Goal: Book appointment/travel/reservation

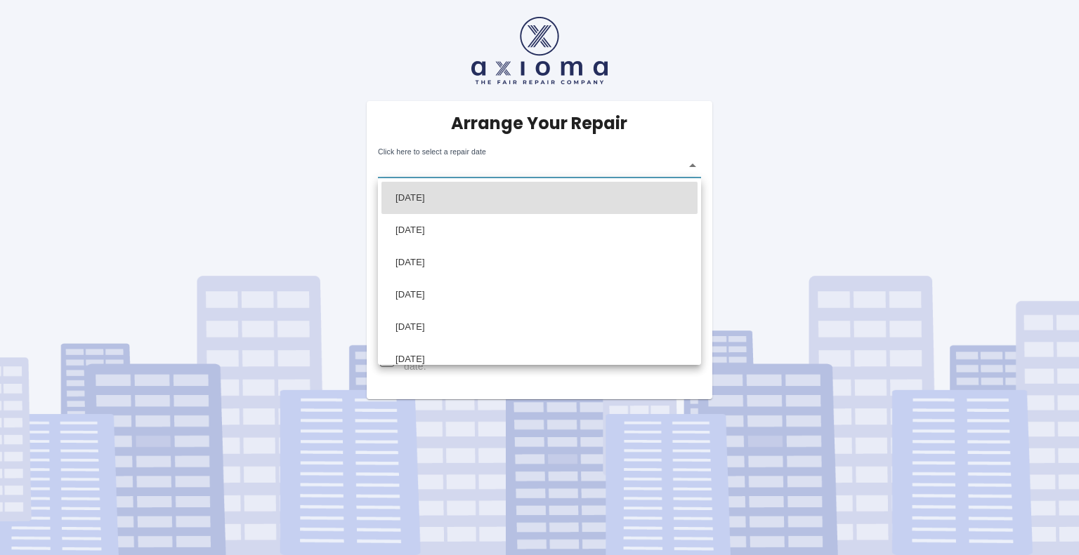
click at [506, 168] on body "Arrange Your Repair Click here to select a repair date ​ Phone Number   * 07921…" at bounding box center [539, 277] width 1079 height 555
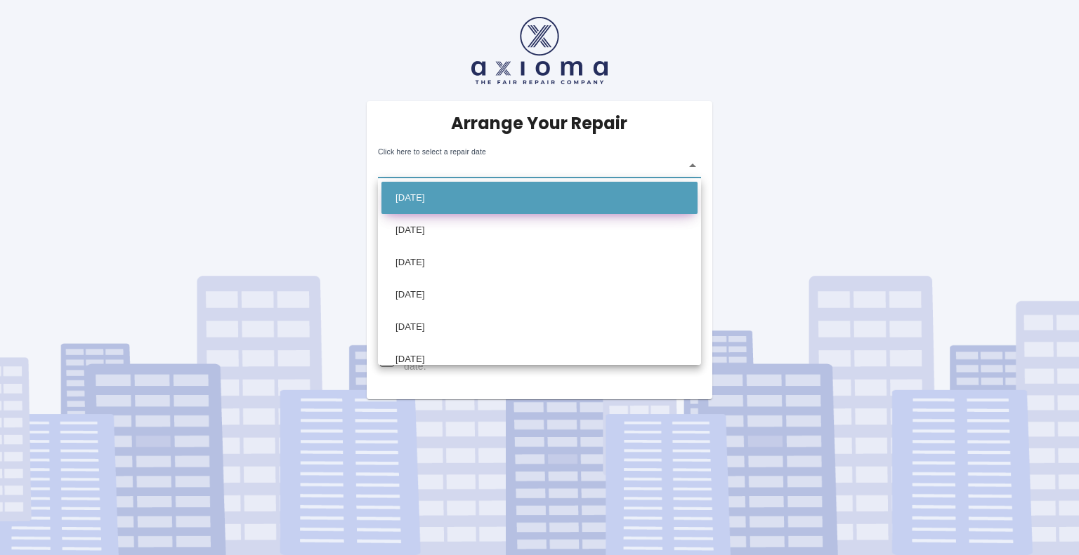
click at [405, 192] on li "[DATE]" at bounding box center [539, 198] width 316 height 32
type input "[DATE]T00:00:00.000Z"
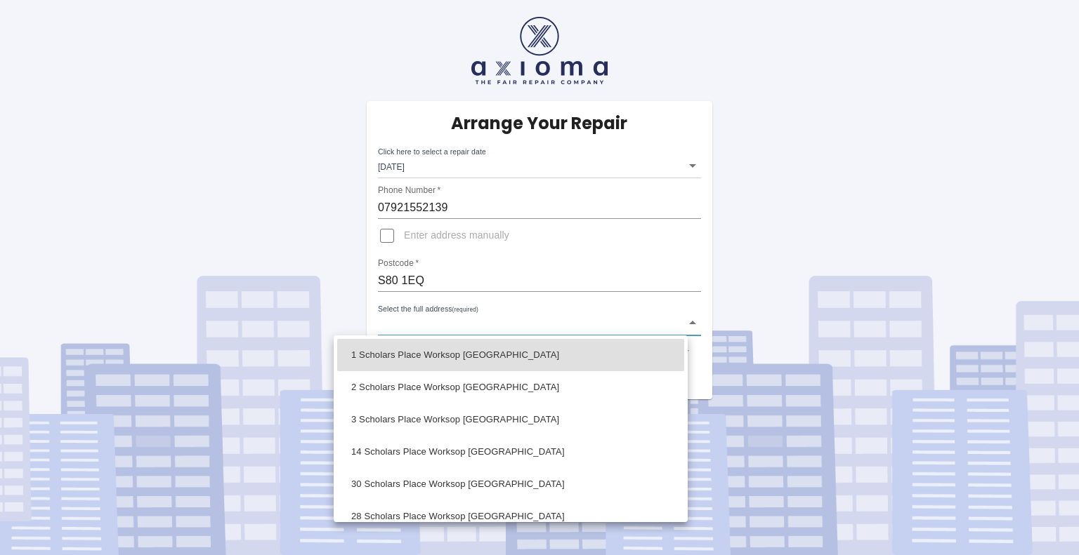
click at [417, 324] on body "Arrange Your Repair Click here to select a repair date [DATE] [DATE]T00:00:00.0…" at bounding box center [539, 277] width 1079 height 555
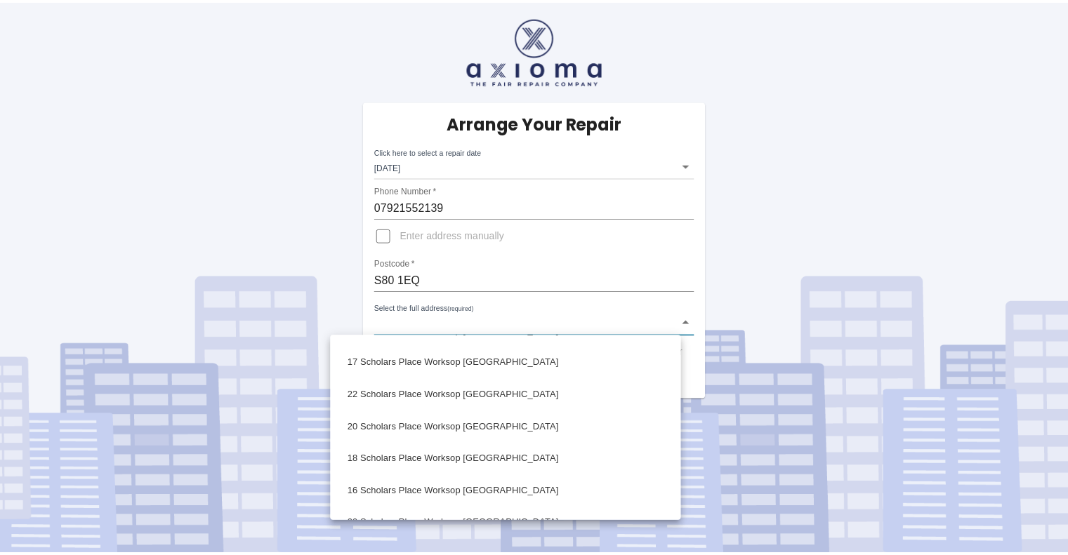
scroll to position [1124, 0]
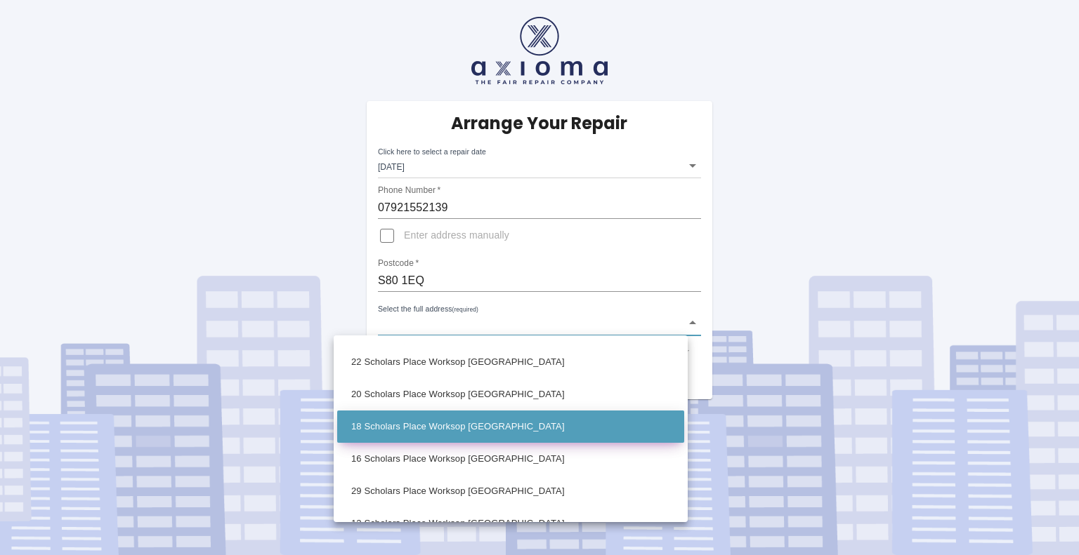
click at [418, 417] on li "18 Scholars Place Worksop [GEOGRAPHIC_DATA]" at bounding box center [510, 427] width 347 height 32
type input "18 Scholars Place Worksop [GEOGRAPHIC_DATA]"
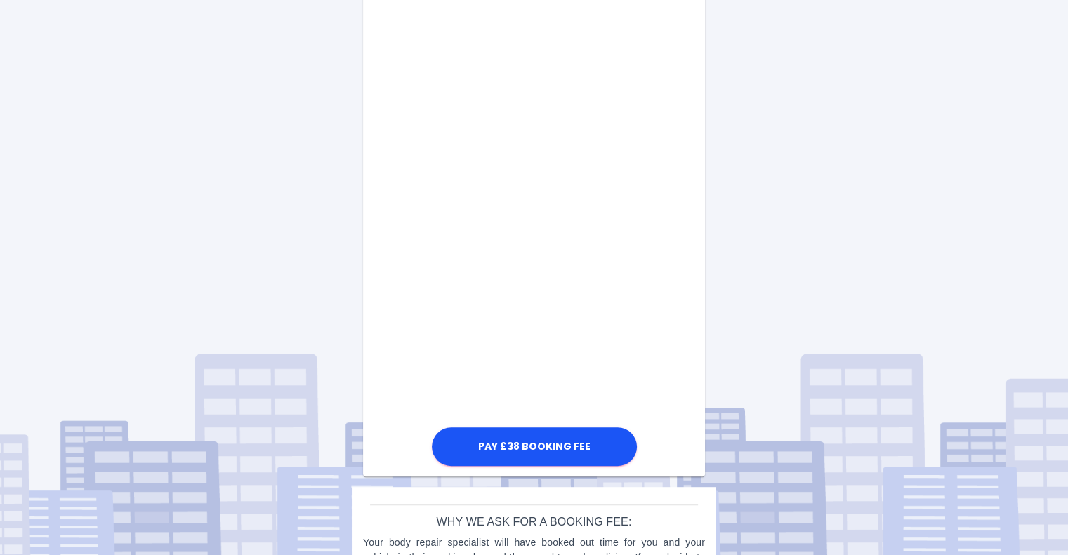
scroll to position [706, 0]
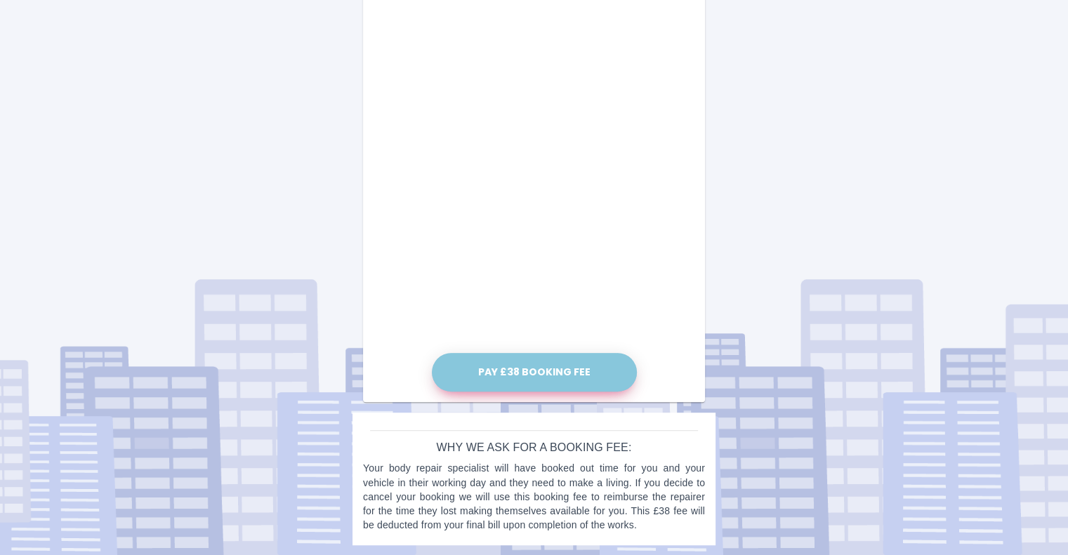
click at [536, 367] on button "Pay £38 Booking Fee" at bounding box center [534, 372] width 205 height 39
